Goal: Information Seeking & Learning: Learn about a topic

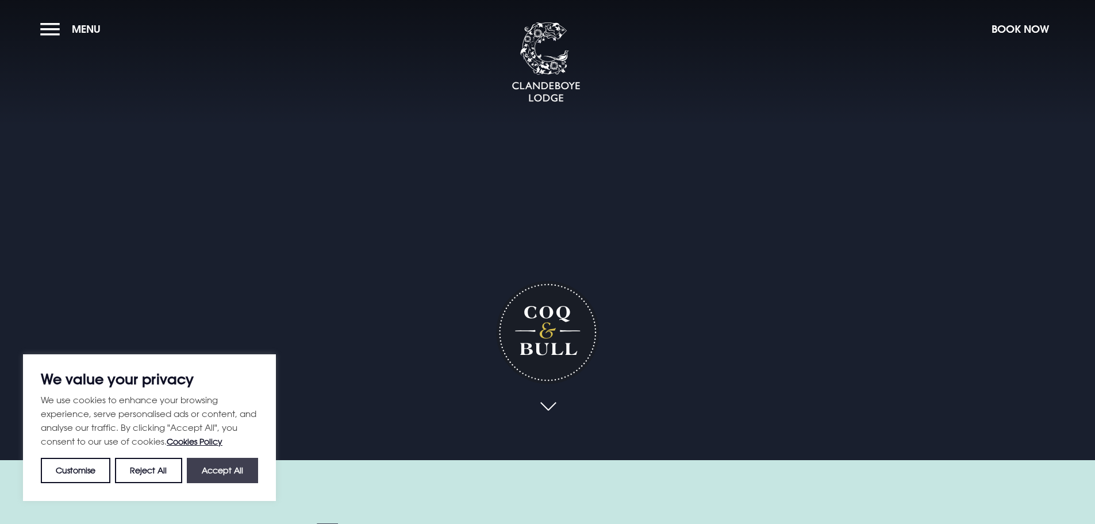
click at [222, 471] on button "Accept All" at bounding box center [222, 470] width 71 height 25
checkbox input "true"
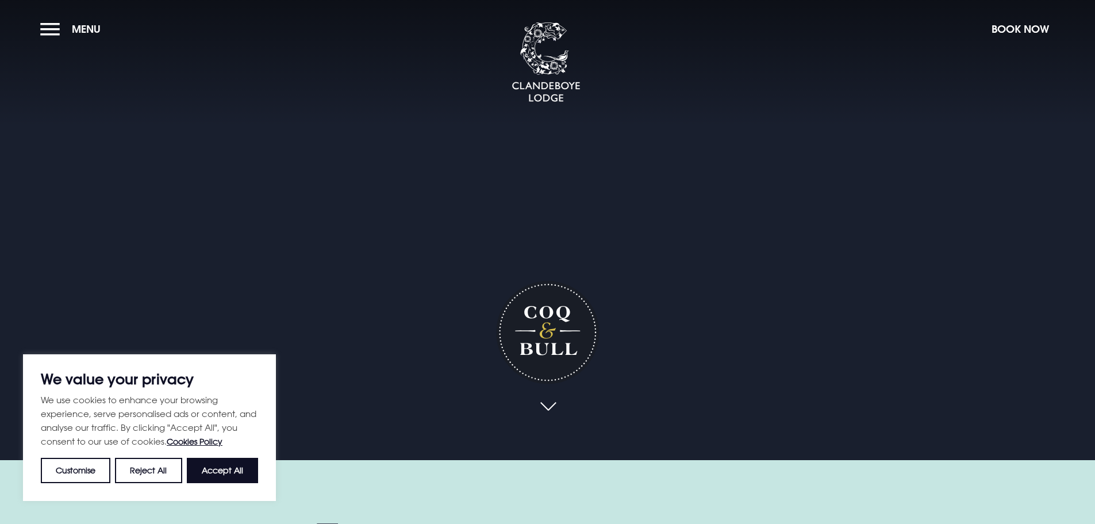
checkbox input "true"
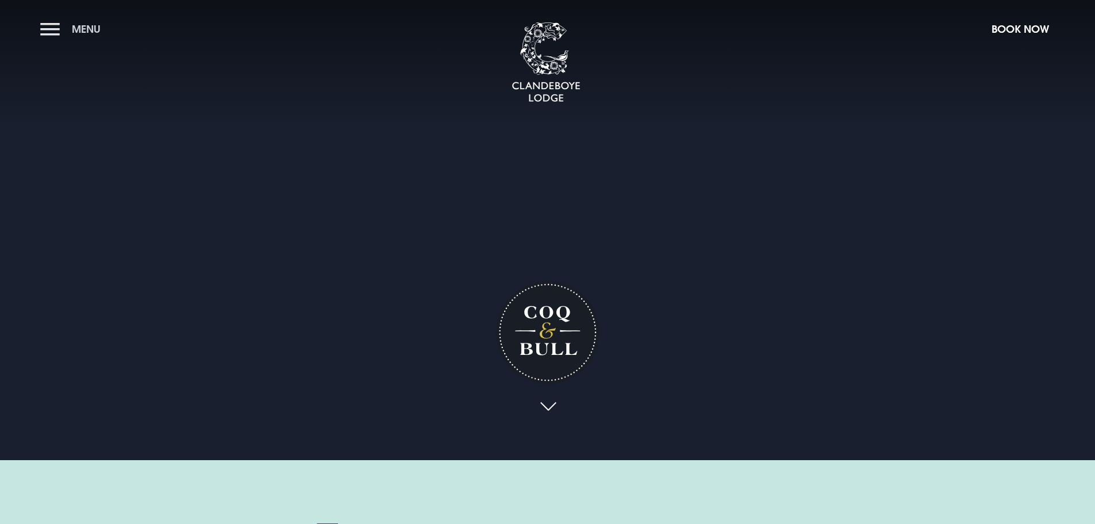
click at [76, 28] on span "Menu" at bounding box center [86, 28] width 29 height 13
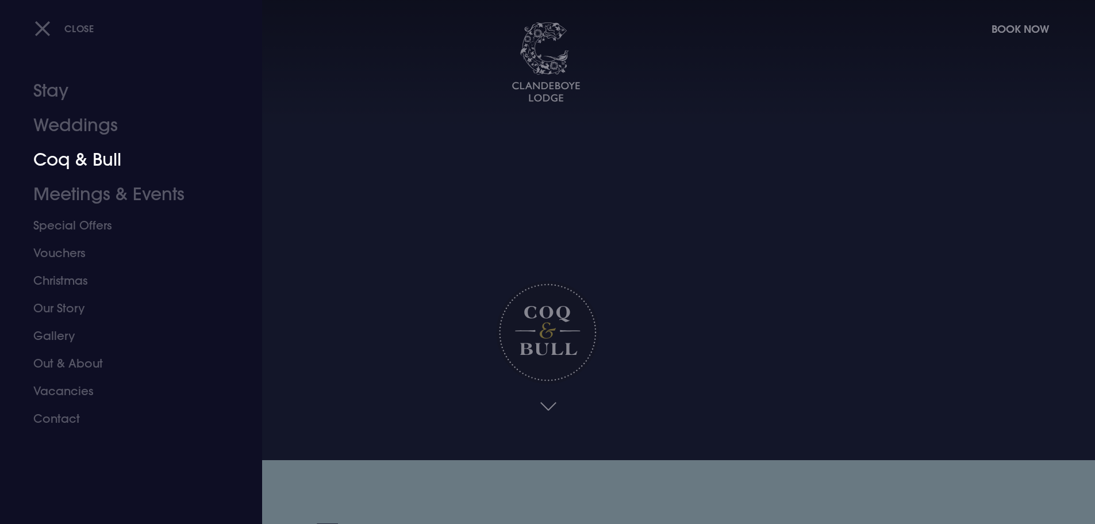
click at [66, 157] on link "Coq & Bull" at bounding box center [124, 160] width 182 height 34
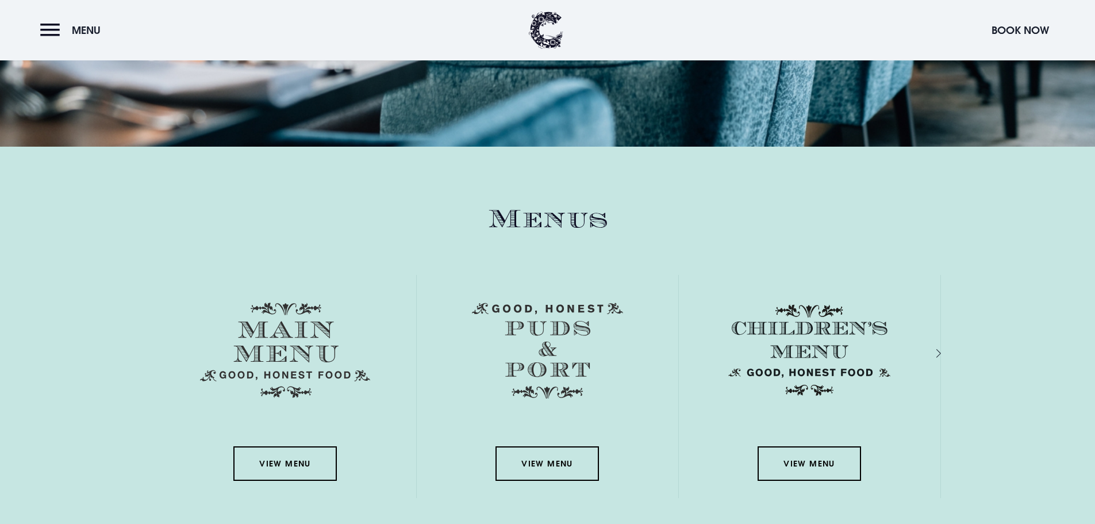
scroll to position [1552, 0]
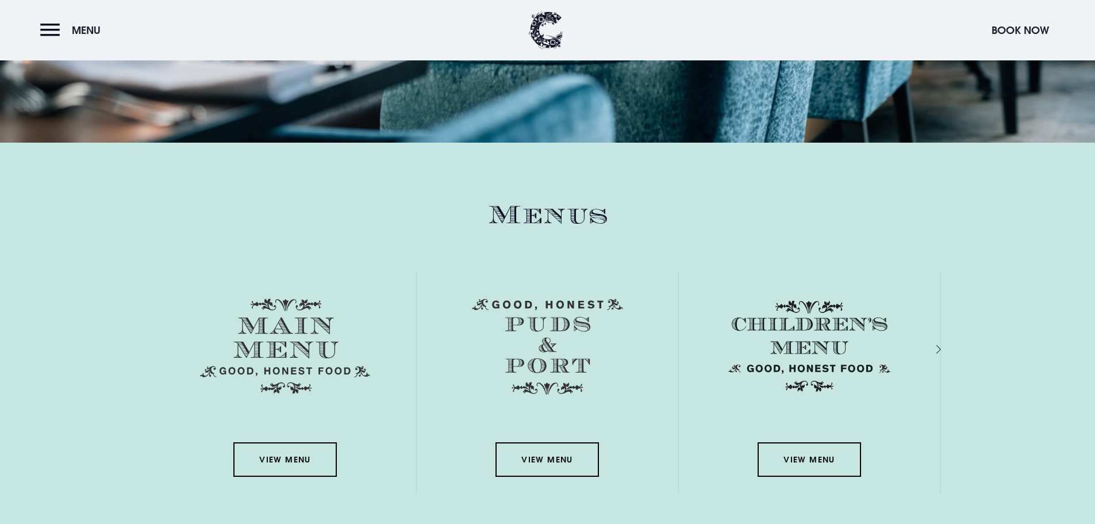
click at [301, 343] on img at bounding box center [285, 345] width 170 height 95
click at [290, 455] on link "View Menu" at bounding box center [284, 459] width 103 height 34
click at [546, 458] on link "View Menu" at bounding box center [547, 459] width 103 height 34
click at [299, 456] on link "View Menu" at bounding box center [284, 459] width 103 height 34
